Goal: Transaction & Acquisition: Purchase product/service

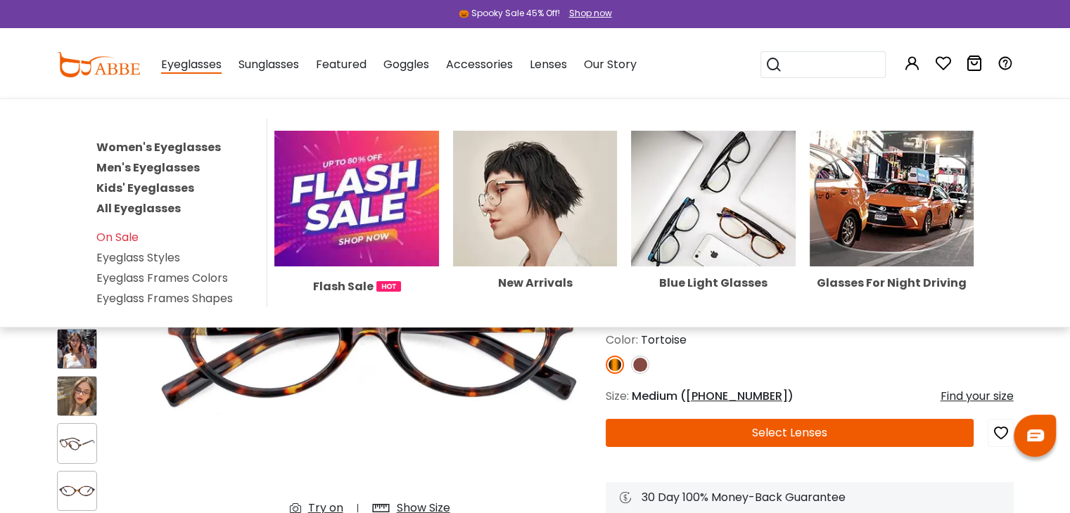
click at [196, 155] on link "Women's Eyeglasses" at bounding box center [158, 147] width 124 height 16
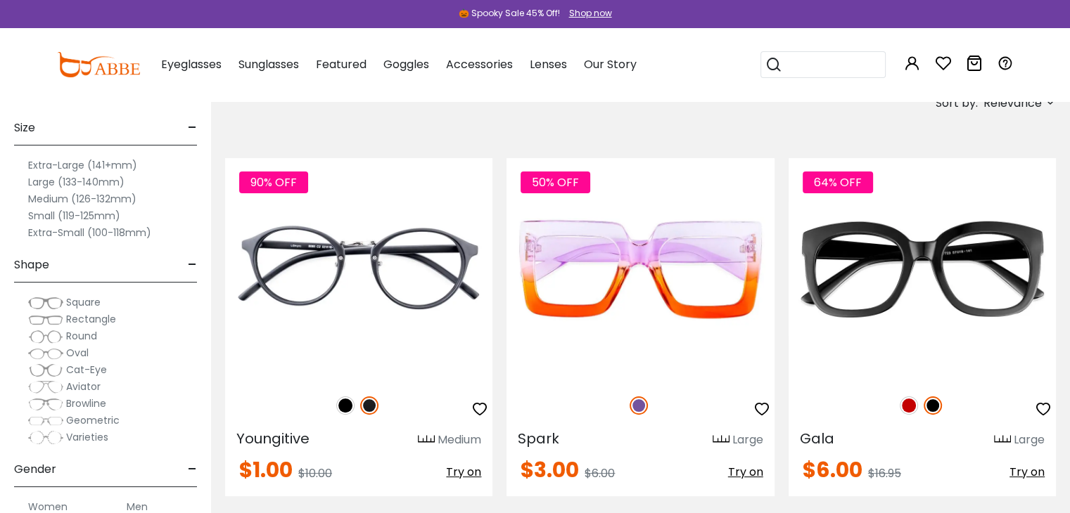
scroll to position [281, 0]
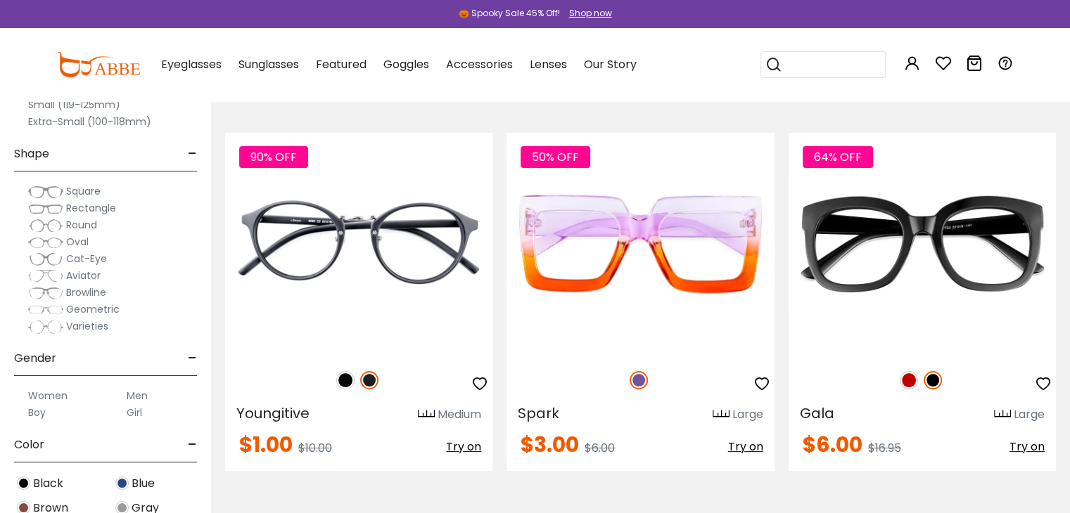
click at [17, 198] on div "Square" at bounding box center [105, 191] width 183 height 17
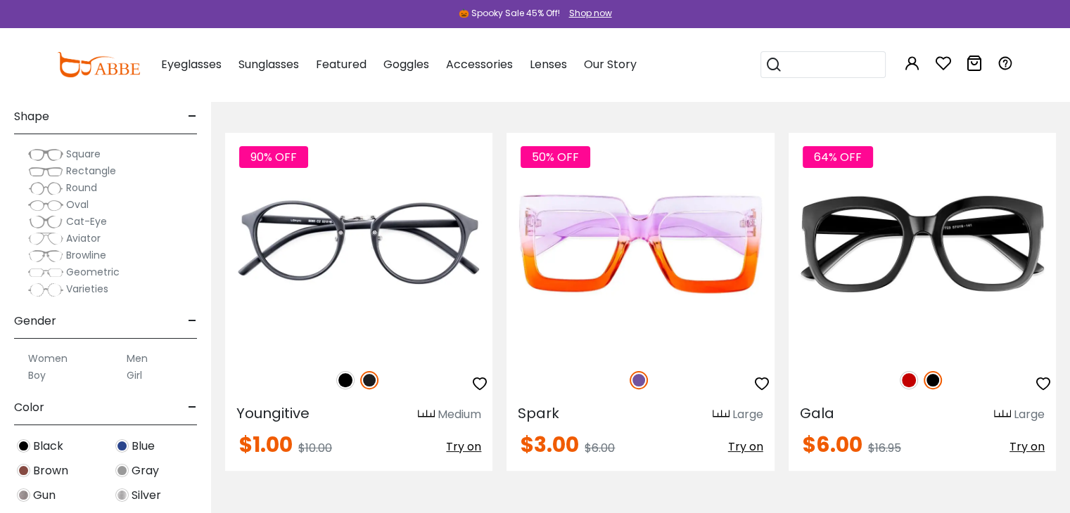
scroll to position [70, 0]
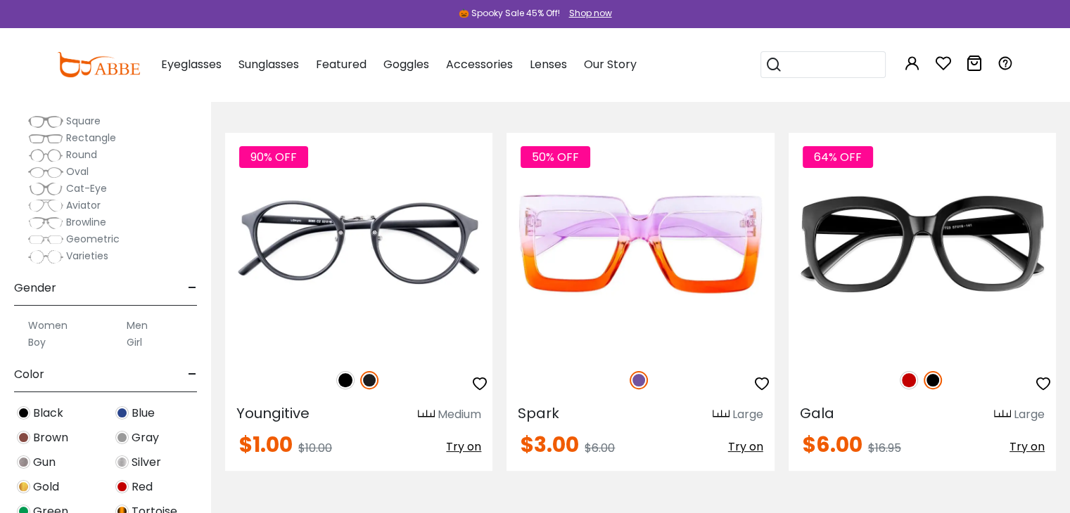
click at [556, 96] on button "Later" at bounding box center [563, 90] width 63 height 35
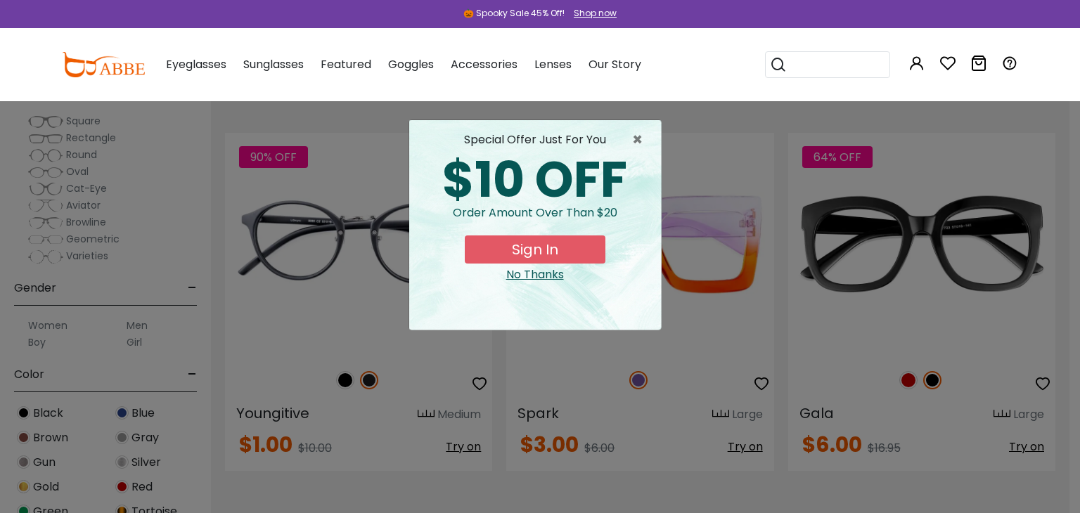
click at [539, 283] on div "No Thanks" at bounding box center [535, 275] width 229 height 17
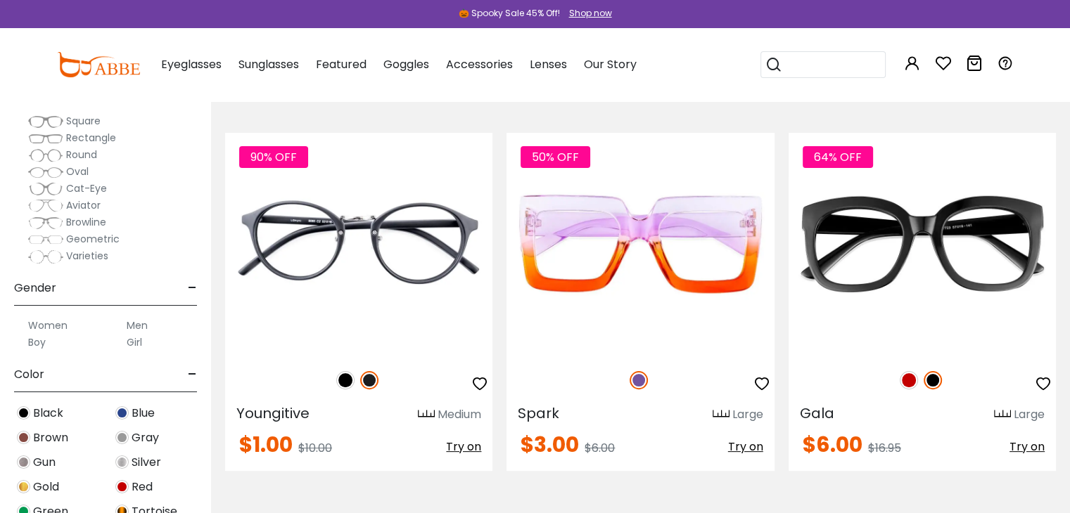
click at [95, 127] on span "Square" at bounding box center [83, 121] width 34 height 14
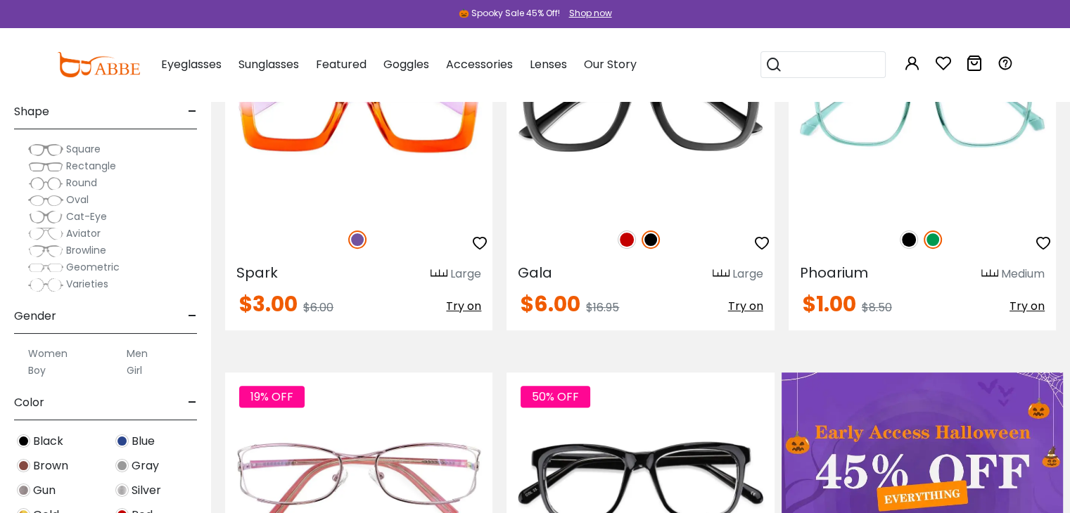
scroll to position [141, 0]
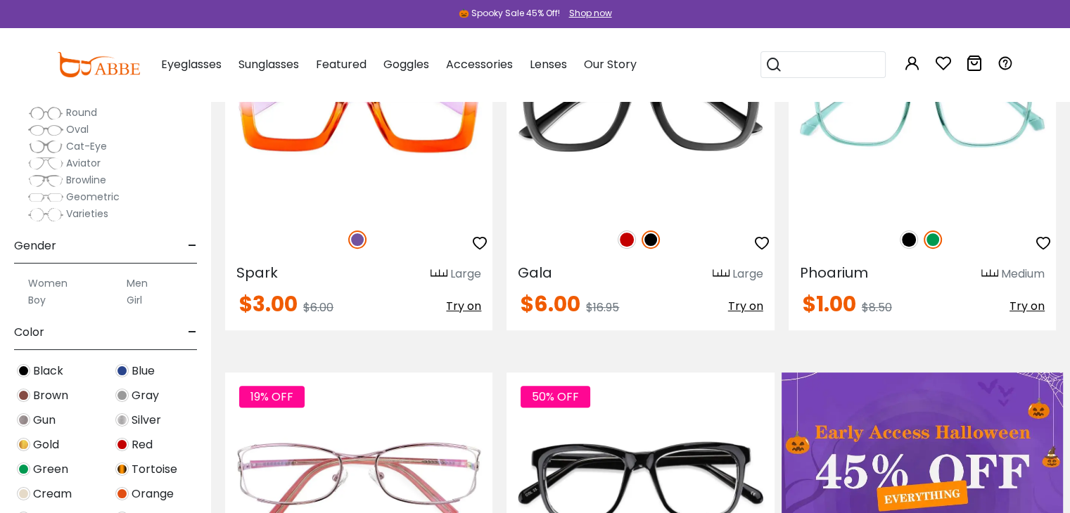
click at [57, 290] on label "Women" at bounding box center [47, 283] width 39 height 17
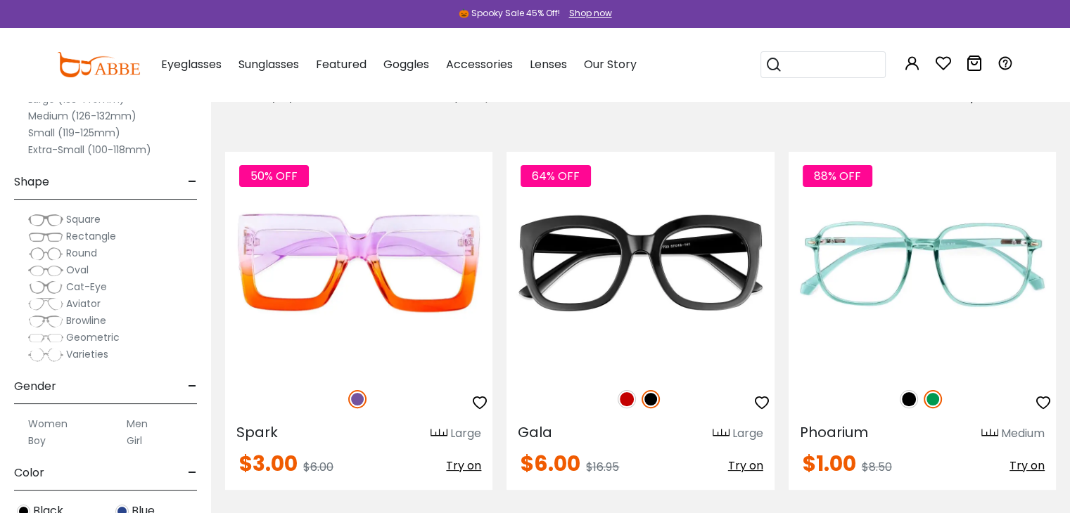
scroll to position [281, 0]
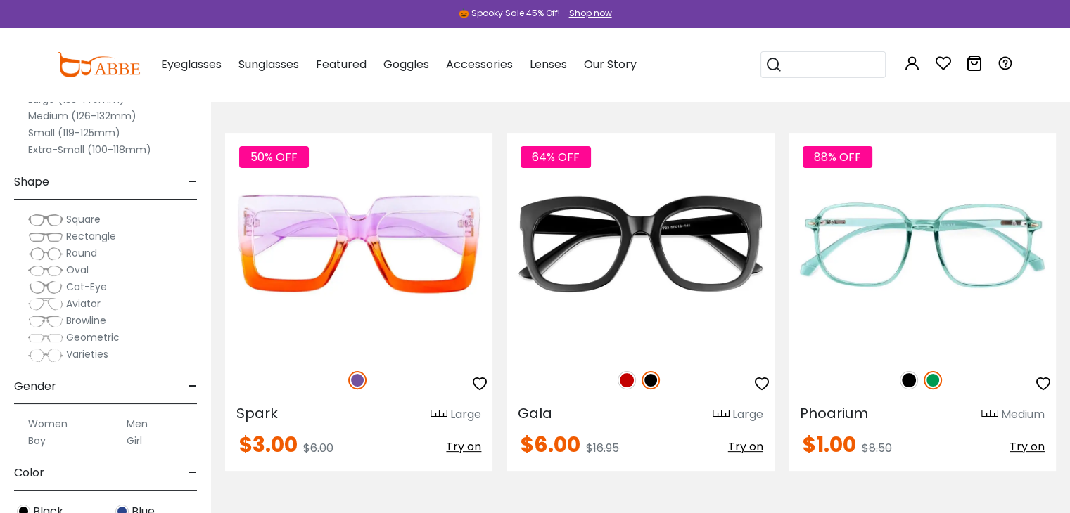
click at [23, 226] on div "Square" at bounding box center [105, 219] width 183 height 17
click at [45, 239] on img at bounding box center [45, 237] width 35 height 14
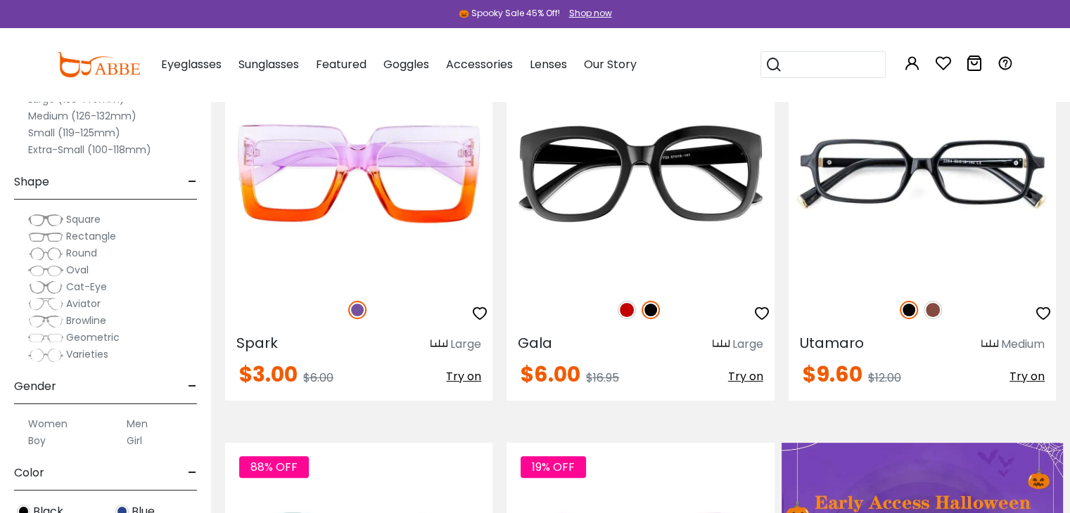
scroll to position [141, 0]
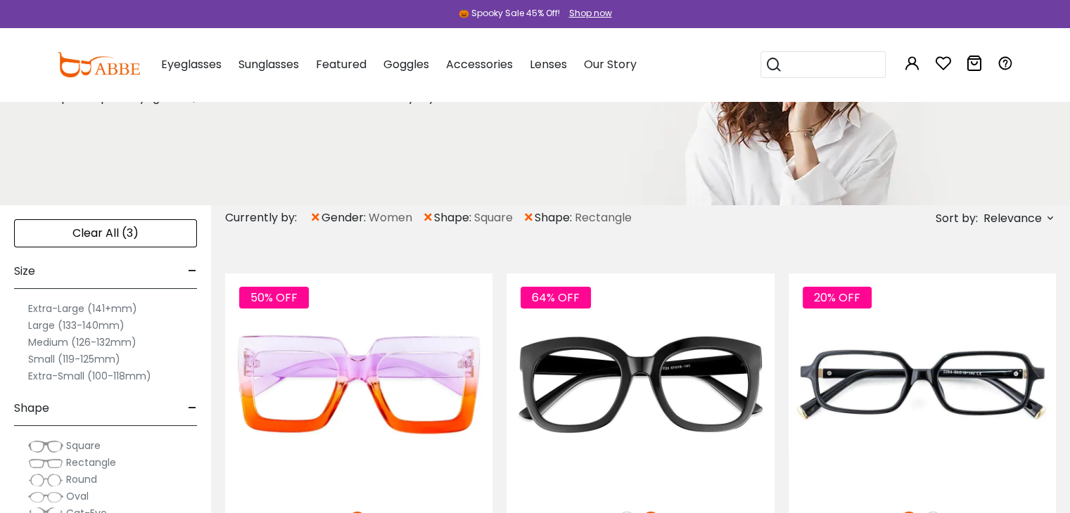
click at [1046, 222] on icon at bounding box center [1049, 217] width 11 height 11
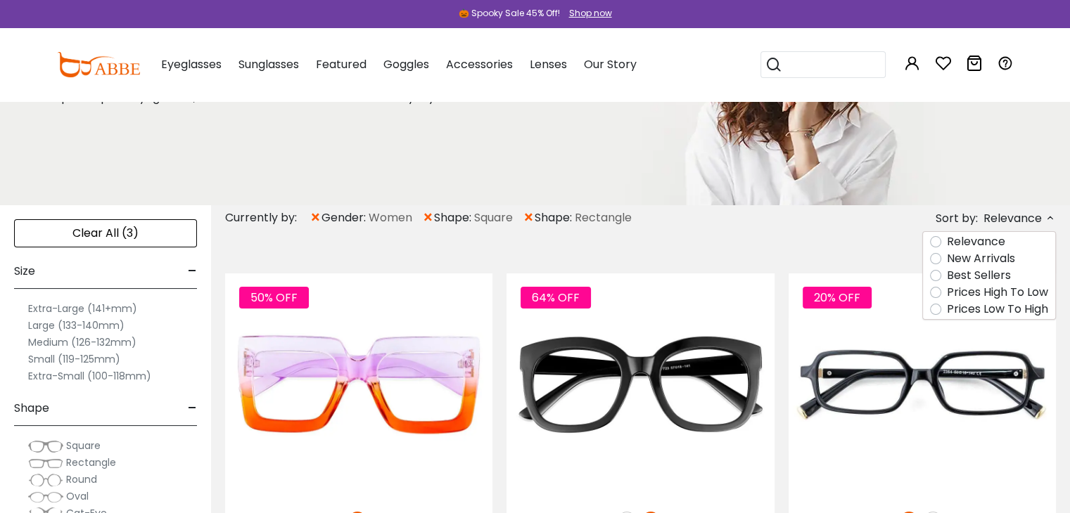
click at [973, 318] on label "Prices Low To High" at bounding box center [997, 309] width 101 height 17
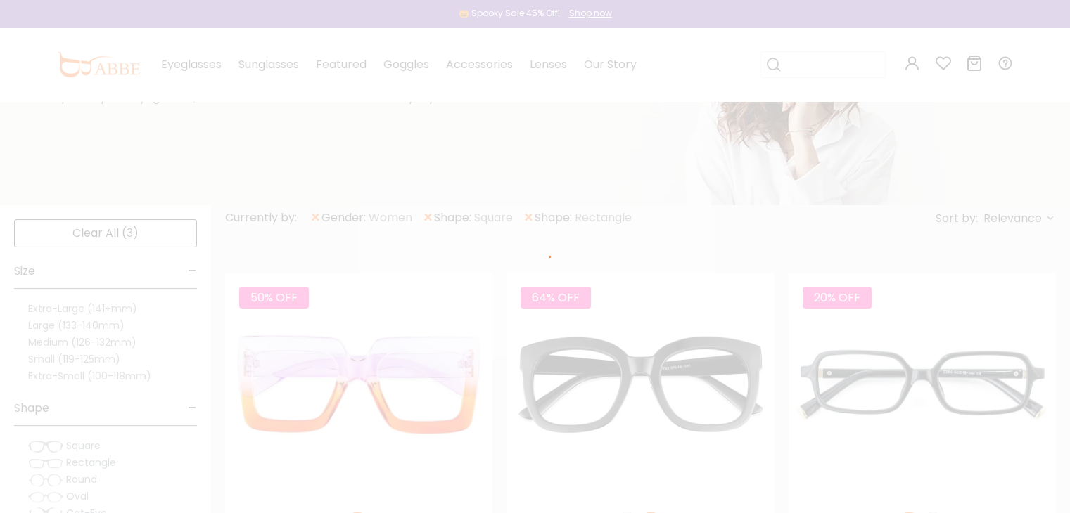
scroll to position [83, 0]
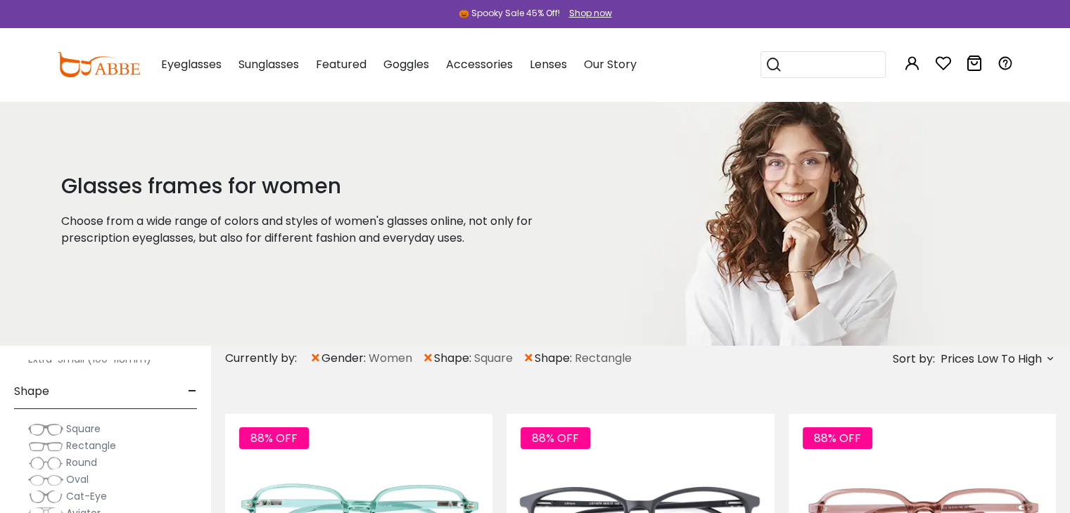
scroll to position [211, 0]
click at [39, 483] on img at bounding box center [45, 477] width 35 height 14
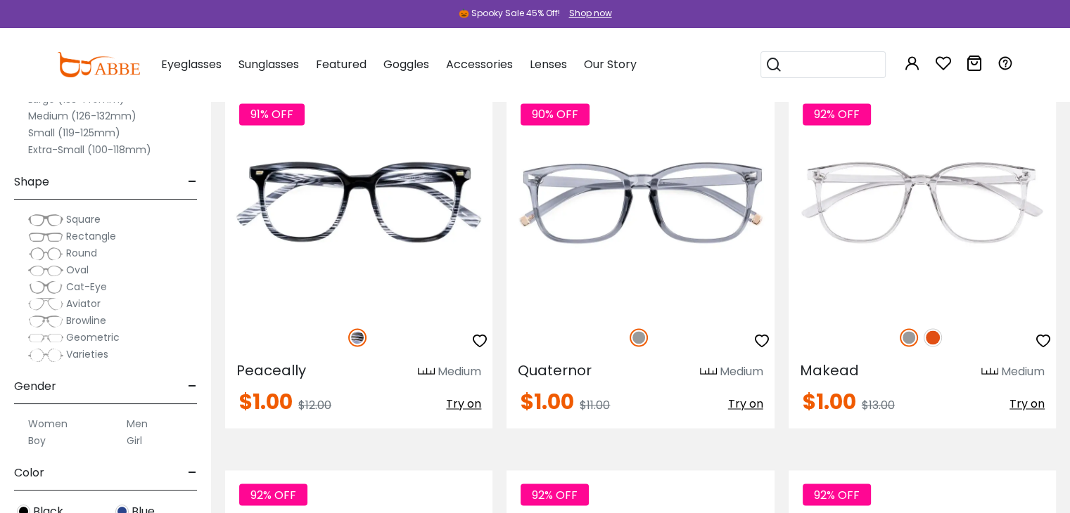
scroll to position [2250, 0]
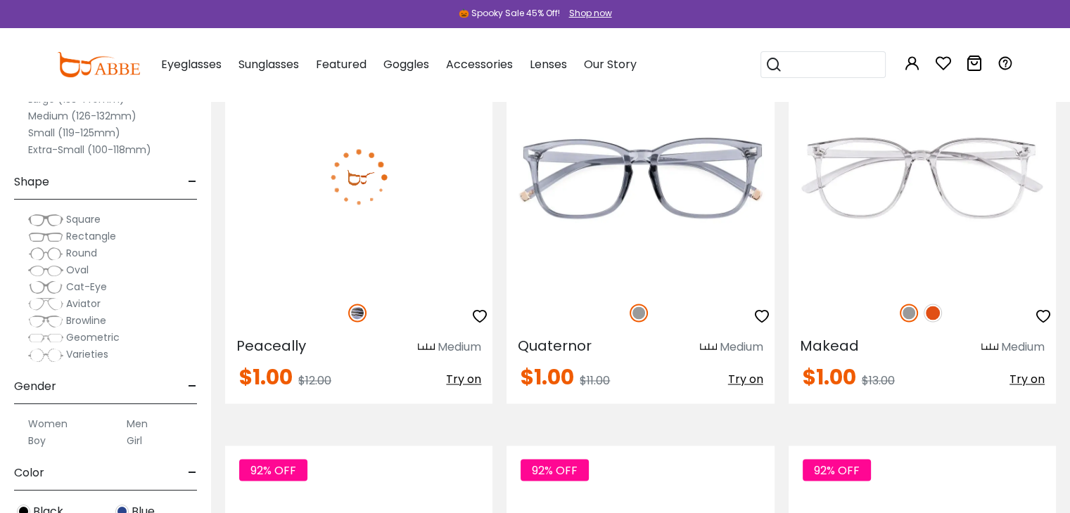
click at [380, 288] on img at bounding box center [358, 176] width 267 height 223
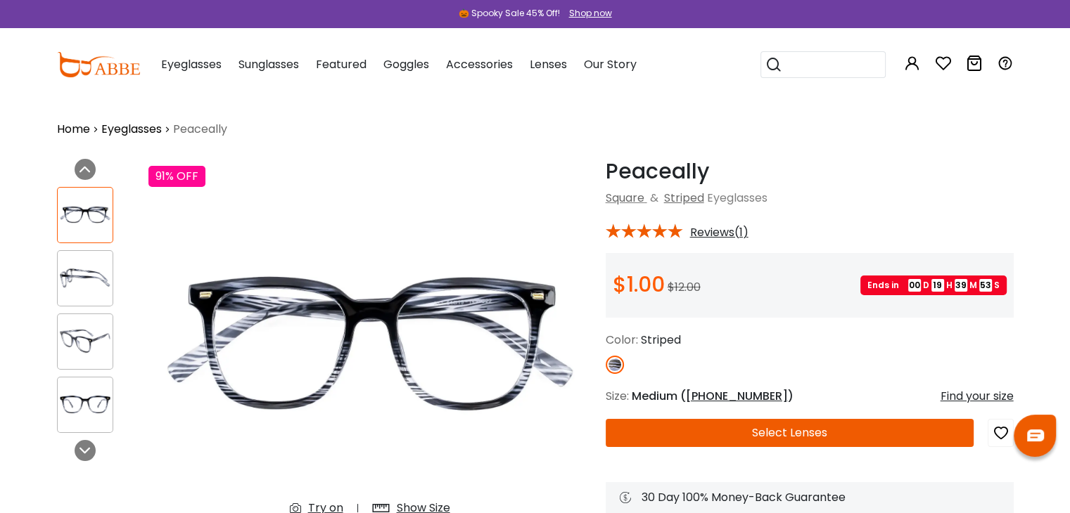
click at [89, 285] on img at bounding box center [85, 277] width 55 height 27
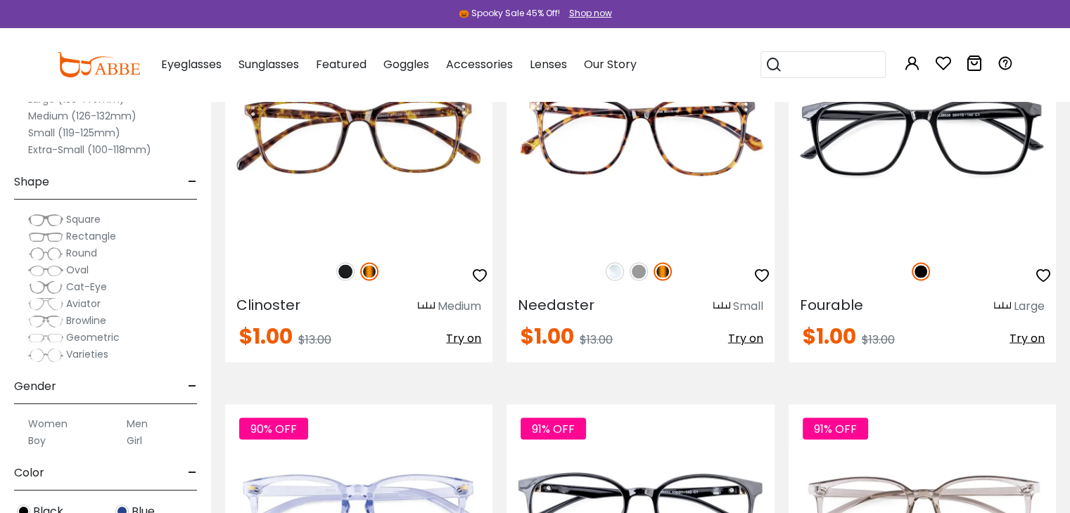
scroll to position [2742, 0]
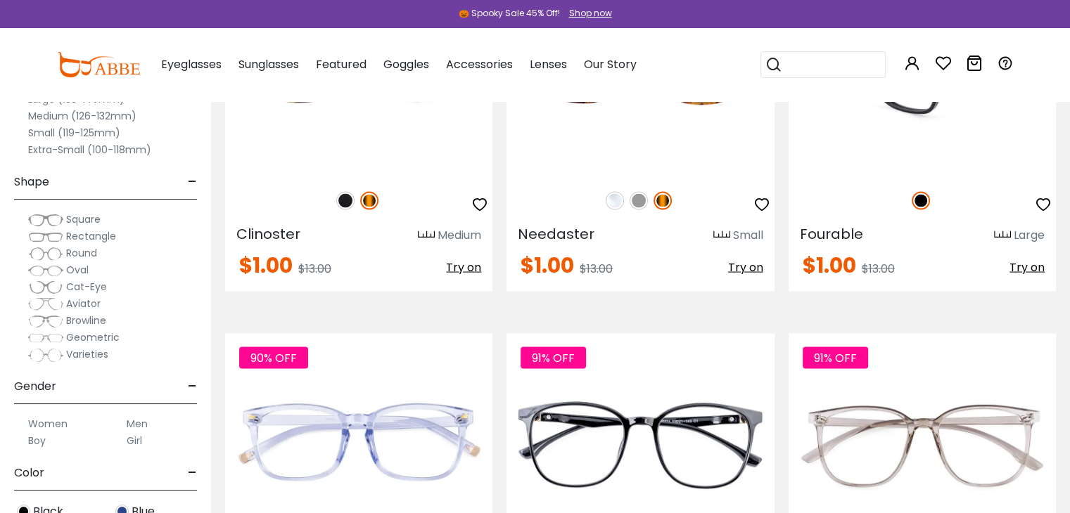
click at [917, 177] on img at bounding box center [921, 65] width 267 height 223
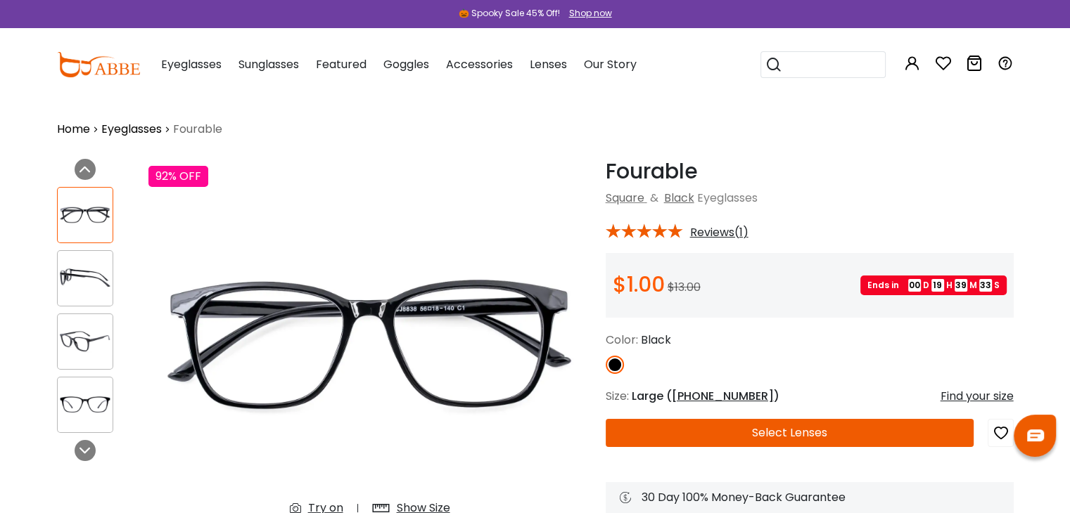
click at [74, 277] on img at bounding box center [85, 277] width 55 height 27
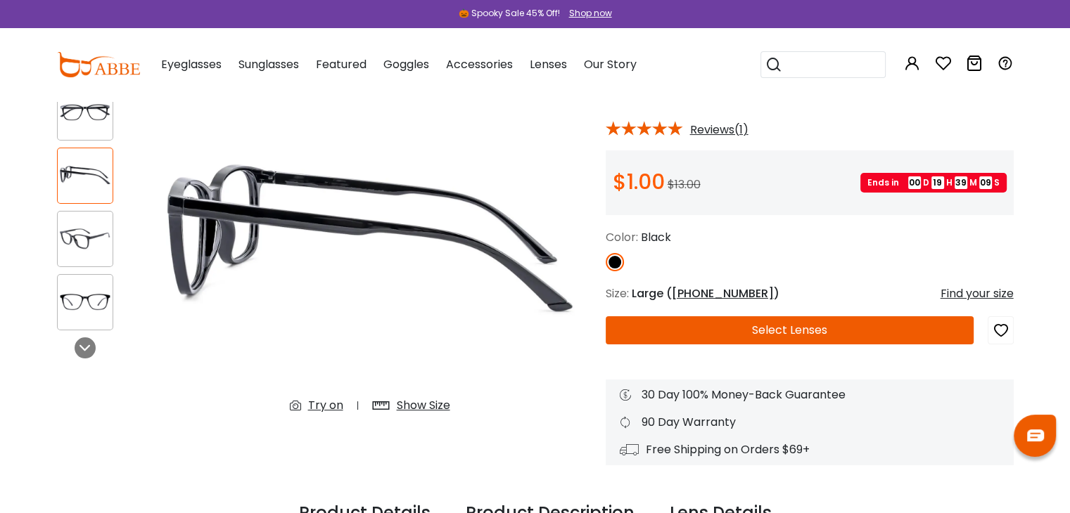
scroll to position [70, 0]
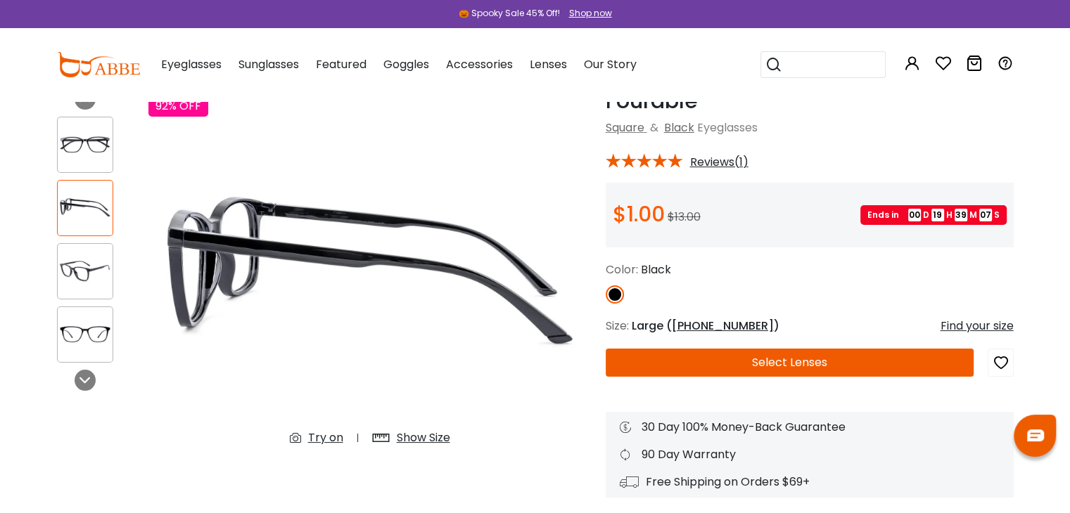
click at [308, 442] on div "Try on" at bounding box center [325, 438] width 35 height 17
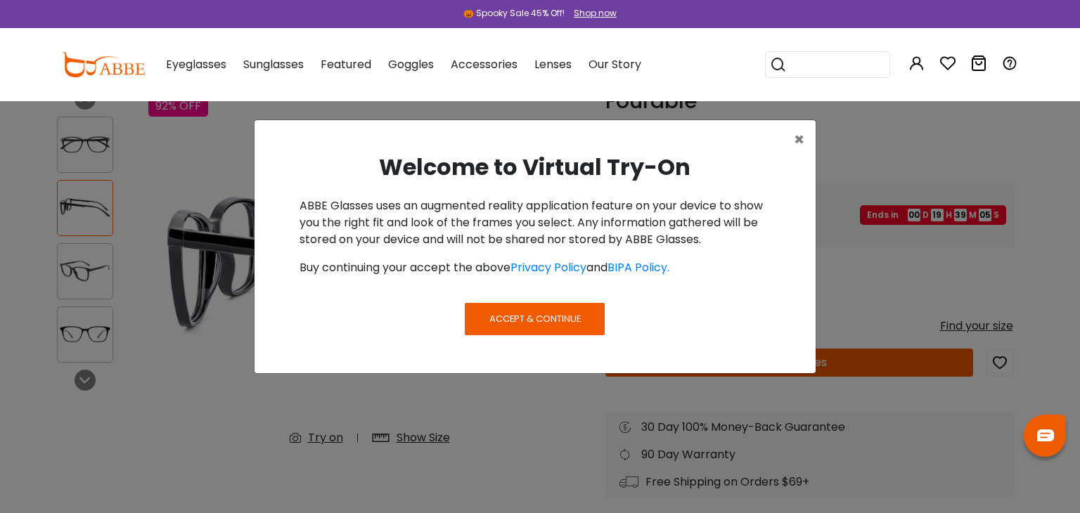
click at [536, 326] on span "Accept & Continue" at bounding box center [534, 318] width 91 height 13
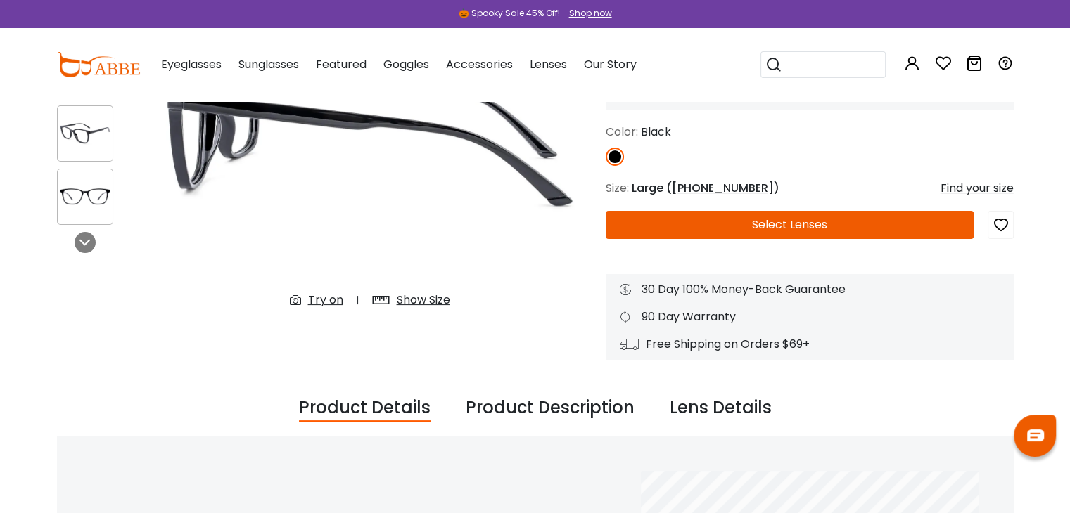
scroll to position [211, 0]
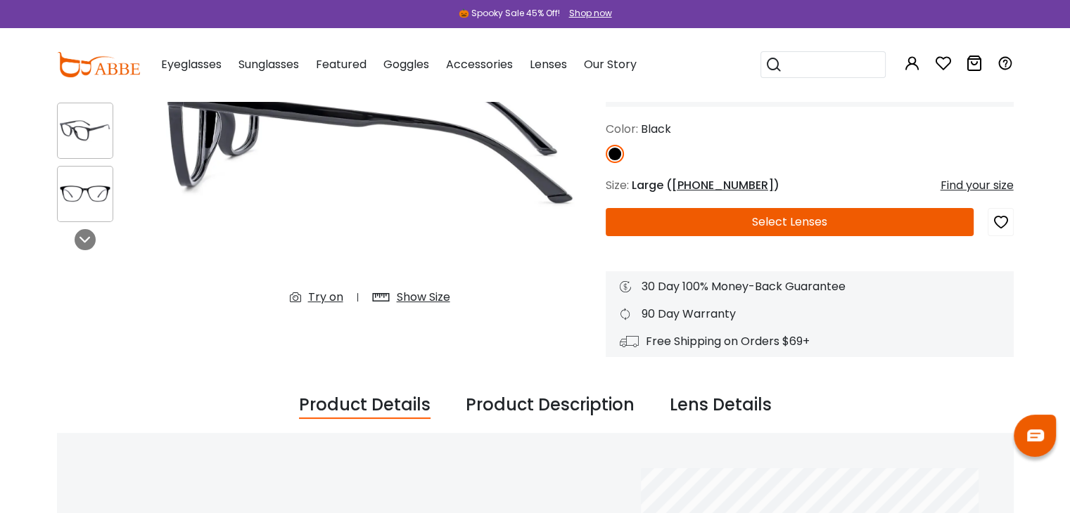
click at [290, 301] on icon at bounding box center [299, 297] width 18 height 17
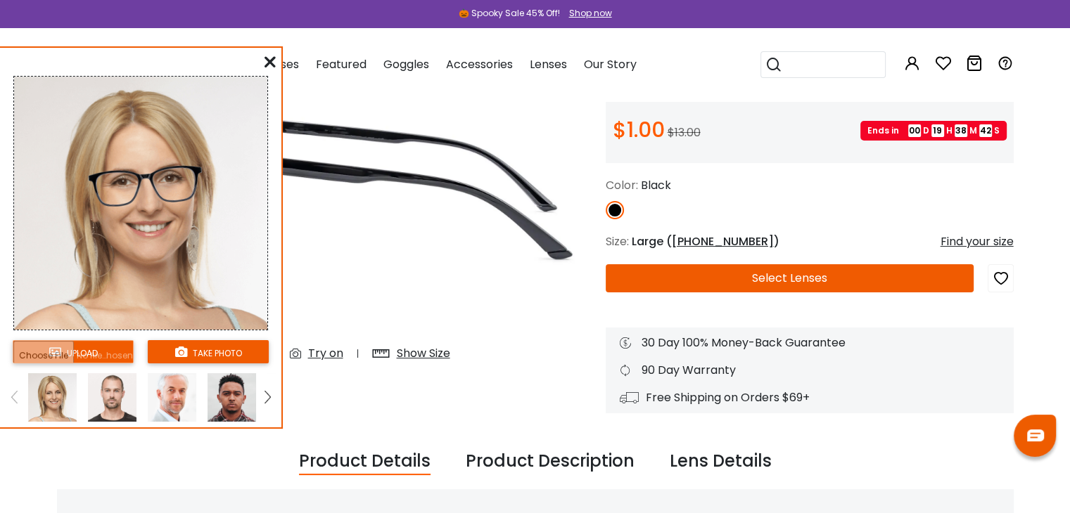
scroll to position [141, 0]
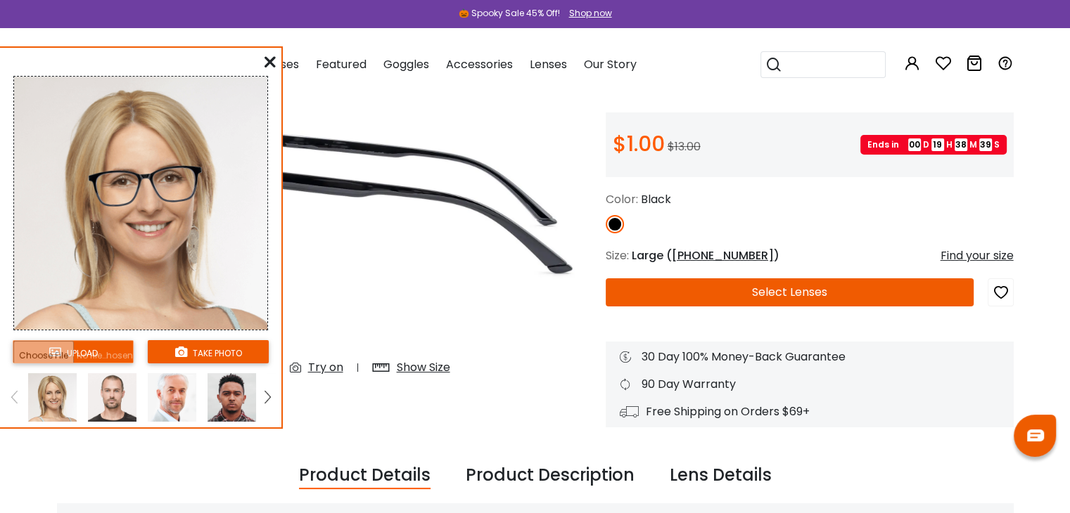
click at [266, 66] on icon at bounding box center [269, 61] width 11 height 11
